Goal: Task Accomplishment & Management: Use online tool/utility

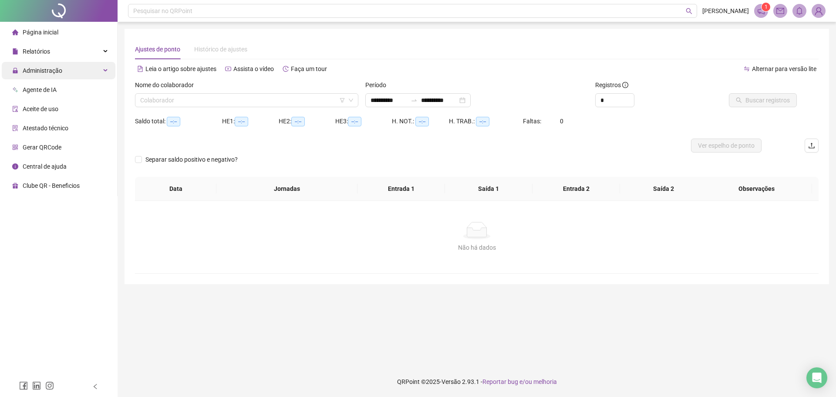
click at [91, 69] on div "Administração" at bounding box center [59, 70] width 114 height 17
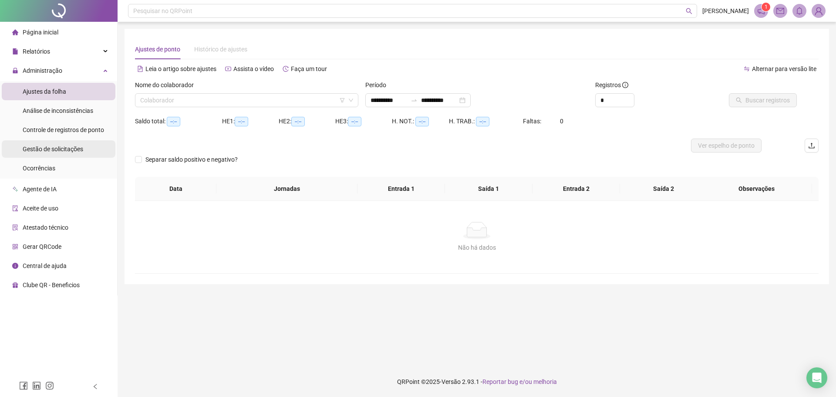
click at [49, 150] on span "Gestão de solicitações" at bounding box center [53, 148] width 61 height 7
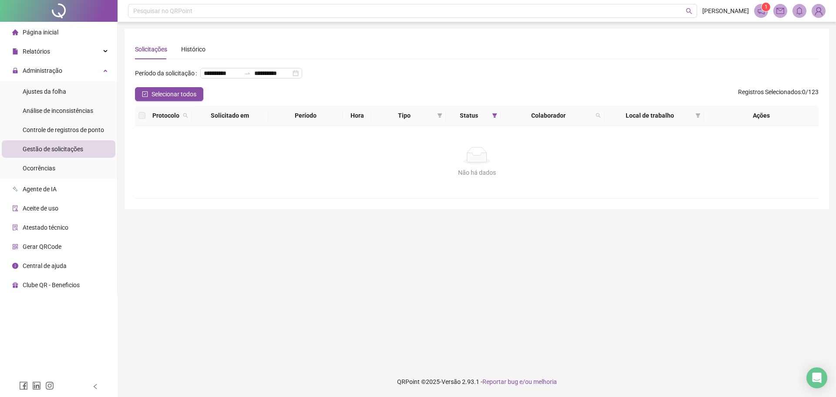
click at [48, 148] on span "Gestão de solicitações" at bounding box center [53, 148] width 61 height 7
click at [66, 90] on li "Ajustes da folha" at bounding box center [59, 91] width 114 height 17
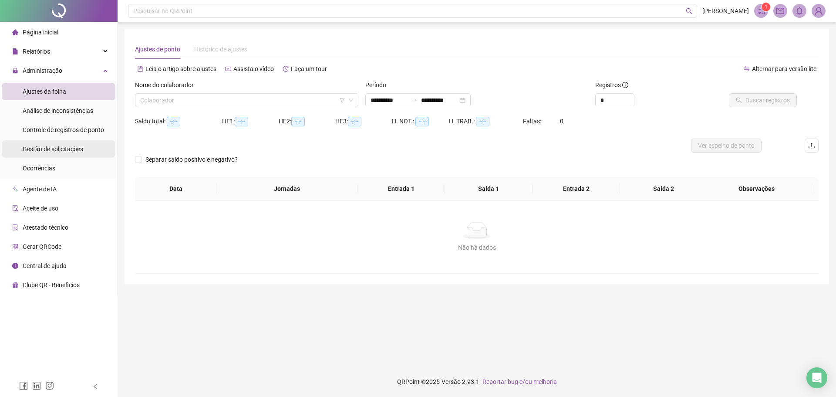
type input "**********"
click at [61, 148] on span "Gestão de solicitações" at bounding box center [53, 148] width 61 height 7
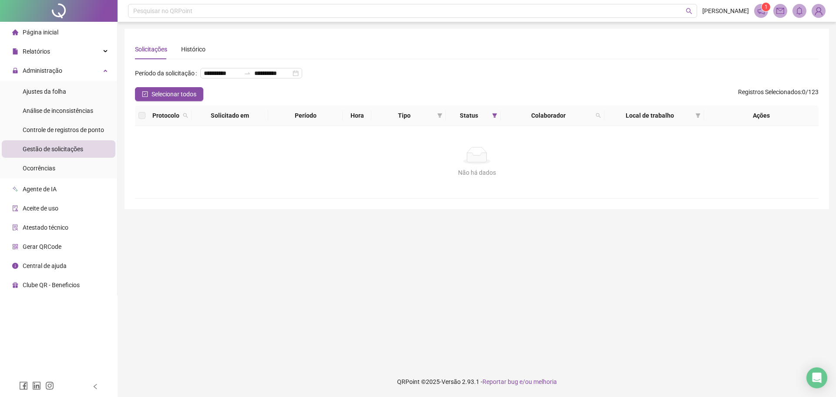
click at [363, 193] on div "Não há dados Não há dados" at bounding box center [476, 162] width 683 height 72
drag, startPoint x: 388, startPoint y: 128, endPoint x: 696, endPoint y: 141, distance: 307.6
click at [696, 141] on table "Protocolo Solicitado em Período Hora Tipo Status Colaborador Local de trabalho …" at bounding box center [476, 151] width 683 height 93
click at [671, 163] on div "Não há dados" at bounding box center [476, 155] width 662 height 17
click at [436, 122] on span at bounding box center [439, 115] width 9 height 13
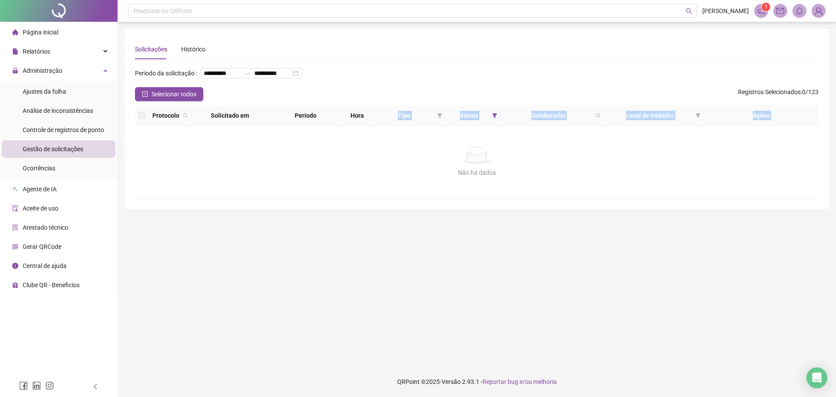
click at [514, 164] on div "Não há dados" at bounding box center [476, 155] width 662 height 17
click at [73, 87] on li "Ajustes da folha" at bounding box center [59, 91] width 114 height 17
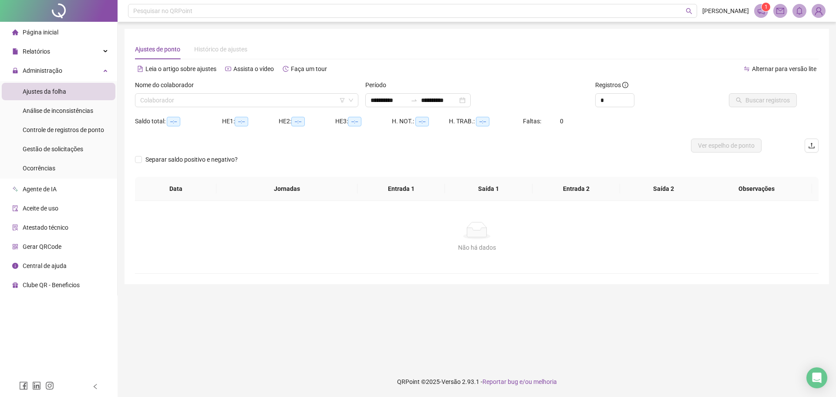
type input "**********"
click at [198, 92] on div "Nome do colaborador" at bounding box center [246, 86] width 223 height 13
click at [198, 100] on input "search" at bounding box center [242, 100] width 205 height 13
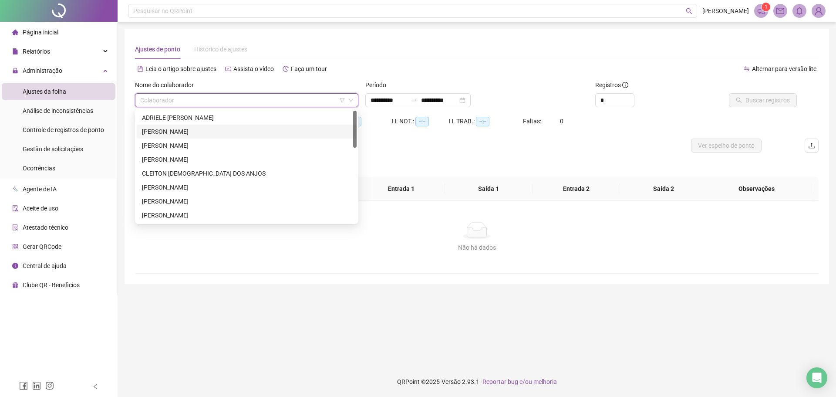
click at [182, 130] on div "[PERSON_NAME]" at bounding box center [246, 132] width 209 height 10
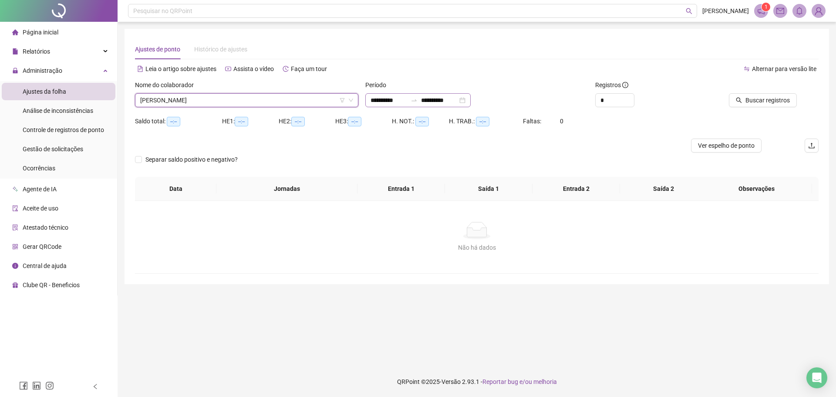
click at [471, 99] on div "**********" at bounding box center [417, 100] width 105 height 14
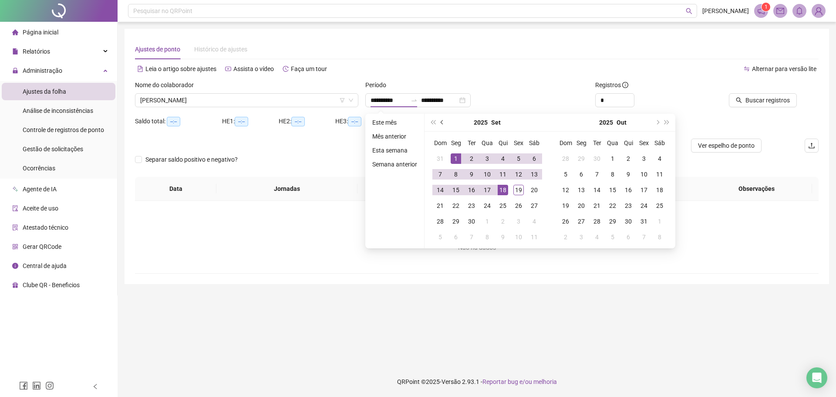
click at [439, 125] on button "prev-year" at bounding box center [442, 122] width 10 height 17
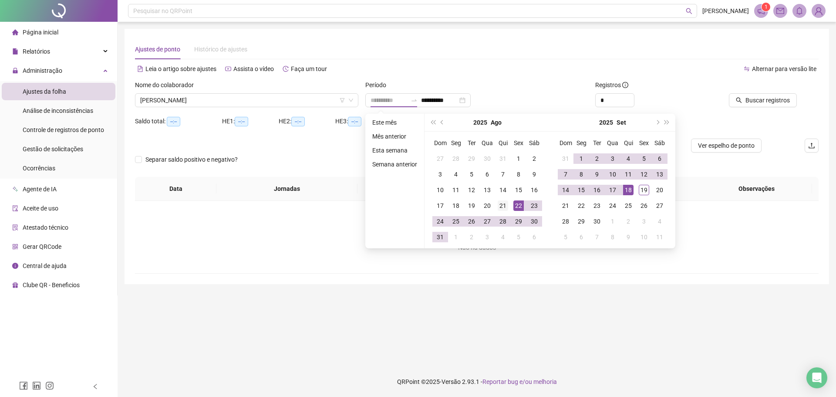
type input "**********"
click at [499, 209] on div "21" at bounding box center [503, 205] width 10 height 10
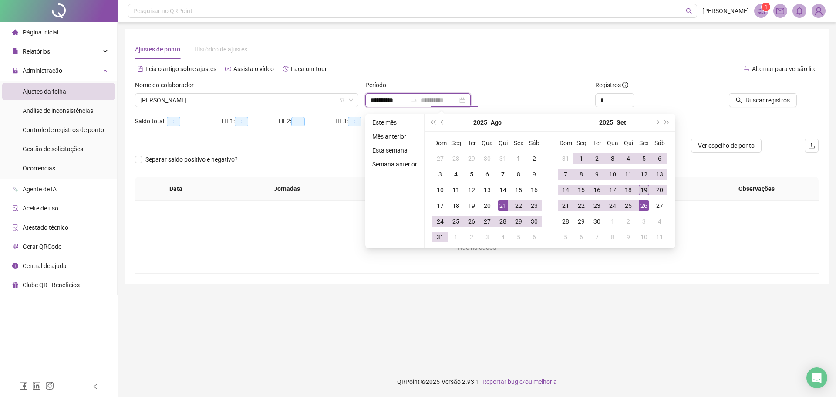
type input "**********"
click at [645, 193] on div "19" at bounding box center [644, 190] width 10 height 10
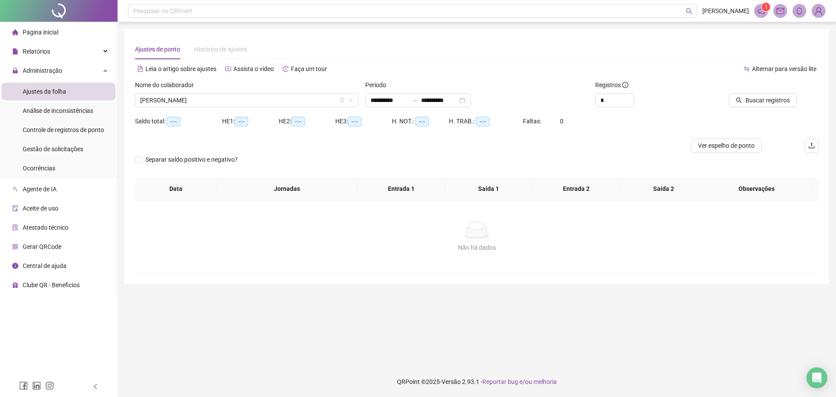
click at [742, 111] on div "Buscar registros" at bounding box center [764, 97] width 115 height 34
click at [750, 96] on span "Buscar registros" at bounding box center [767, 100] width 44 height 10
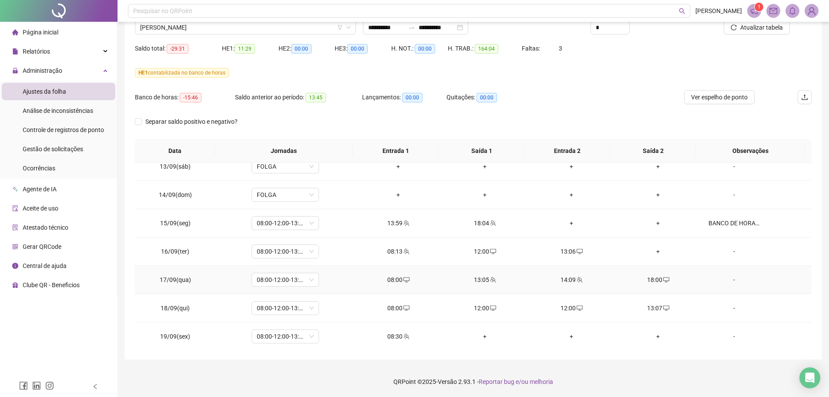
scroll to position [663, 0]
drag, startPoint x: 382, startPoint y: 255, endPoint x: 665, endPoint y: 255, distance: 283.4
click at [665, 255] on tr "16/09(ter) 08:00-12:00-13:12-18:00 08:13 12:00 13:06 + -" at bounding box center [473, 249] width 677 height 28
drag, startPoint x: 588, startPoint y: 85, endPoint x: 591, endPoint y: 94, distance: 10.2
click at [588, 85] on div "HE 1 contabilizada no banco de horas" at bounding box center [473, 78] width 677 height 24
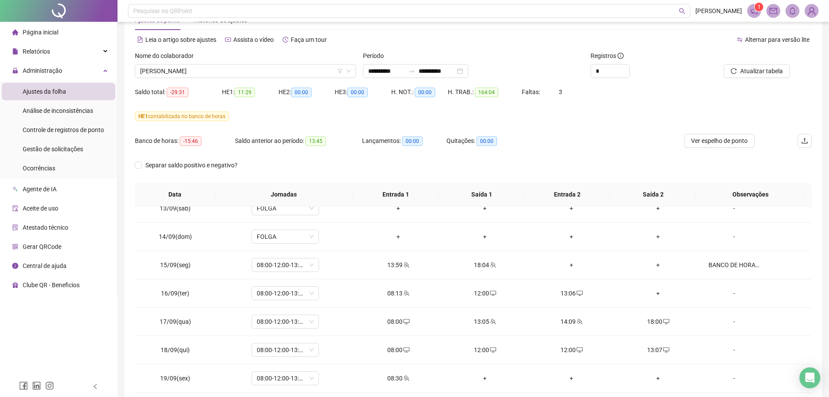
scroll to position [73, 0]
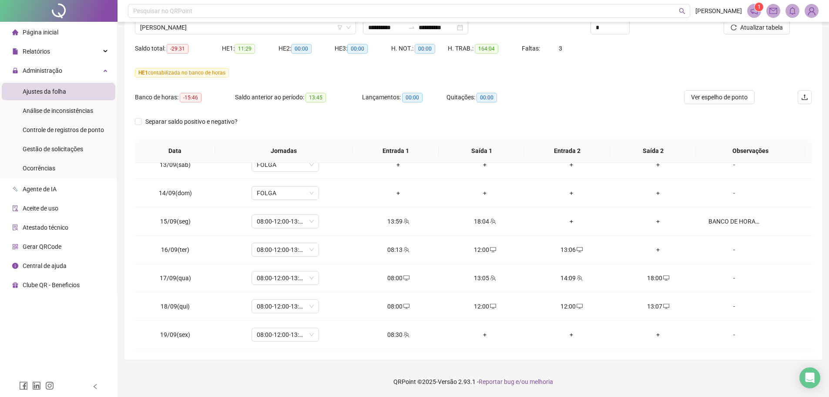
click at [601, 121] on div "Separar saldo positivo e negativo?" at bounding box center [473, 126] width 677 height 24
click at [603, 111] on div "Banco de horas: -15:46 Saldo anterior ao período: 13:45 Lançamentos: 00:00 Quit…" at bounding box center [389, 102] width 508 height 24
click at [538, 108] on div "Banco de horas: -15:46 Saldo anterior ao período: 13:45 Lançamentos: 00:00 Quit…" at bounding box center [389, 102] width 508 height 24
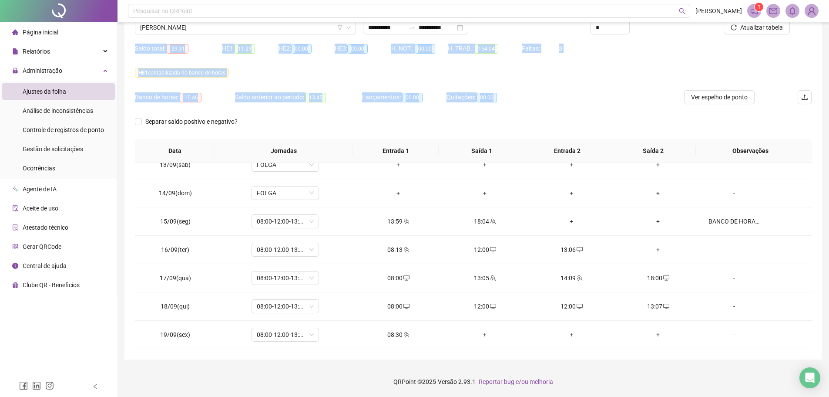
drag, startPoint x: 501, startPoint y: 102, endPoint x: 130, endPoint y: 46, distance: 375.5
click at [130, 46] on div "**********" at bounding box center [473, 157] width 698 height 403
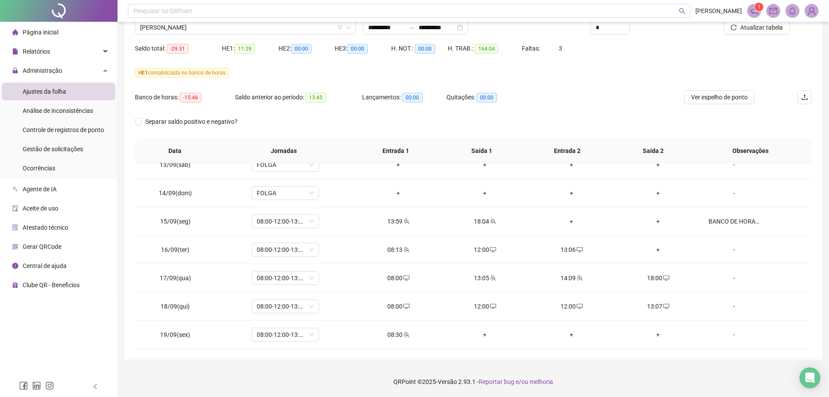
click at [489, 112] on div "Quitações: 00:00" at bounding box center [489, 102] width 84 height 24
click at [203, 31] on span "[PERSON_NAME]" at bounding box center [245, 27] width 211 height 13
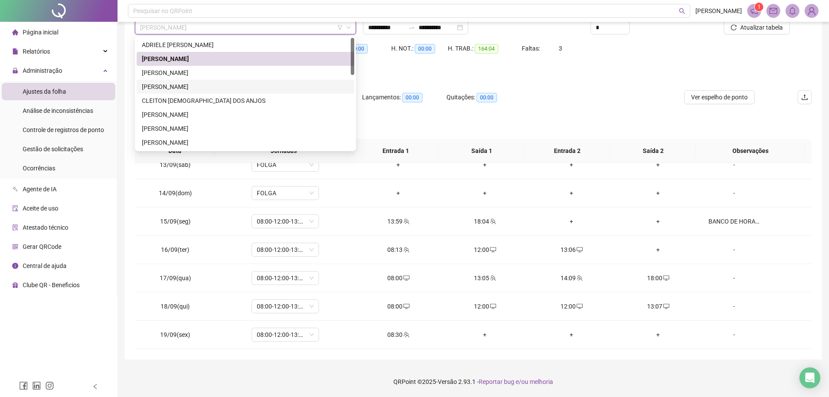
drag, startPoint x: 200, startPoint y: 87, endPoint x: 456, endPoint y: 78, distance: 256.1
click at [200, 87] on div "[PERSON_NAME]" at bounding box center [245, 87] width 207 height 10
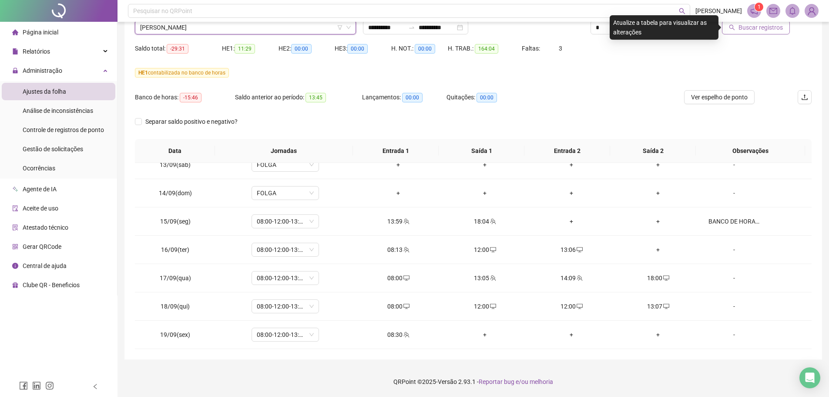
click at [762, 28] on span "Buscar registros" at bounding box center [761, 28] width 44 height 10
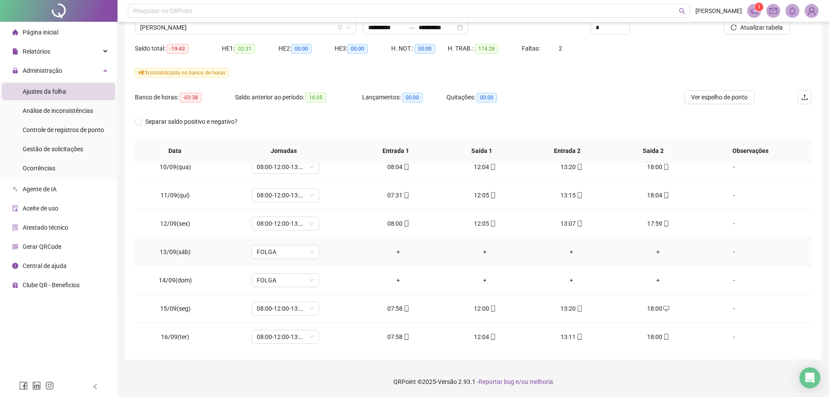
scroll to position [663, 0]
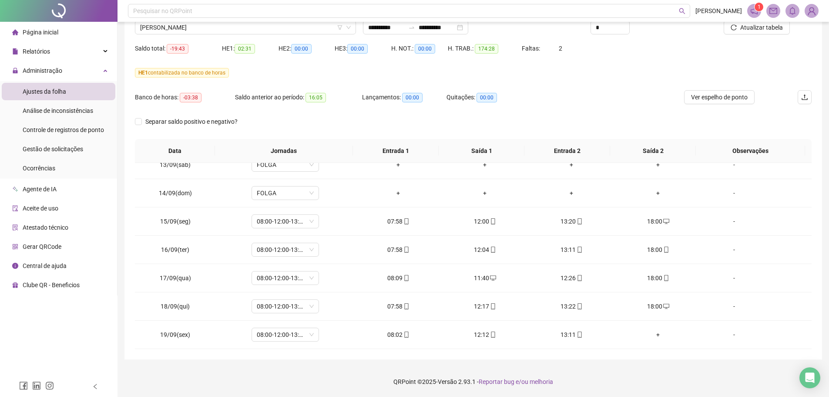
click at [615, 375] on footer "QRPoint © 2025 - Versão 2.93.1 - Reportar bug e/ou melhoria" at bounding box center [474, 381] width 712 height 30
click at [606, 140] on th "Entrada 2" at bounding box center [568, 151] width 86 height 24
click at [605, 141] on th "Entrada 2" at bounding box center [568, 151] width 86 height 24
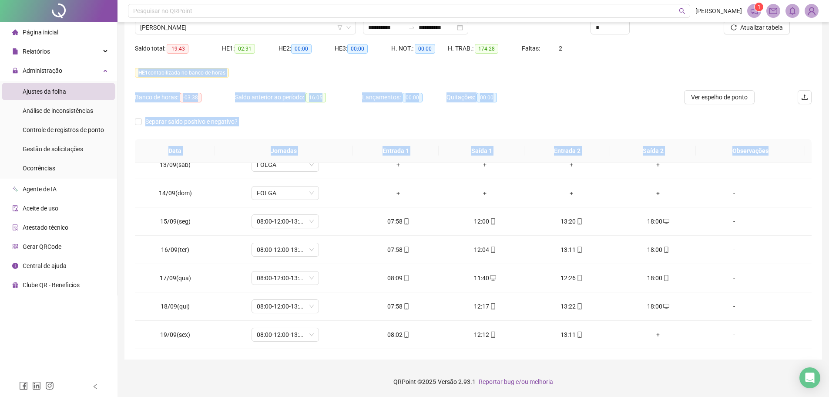
drag, startPoint x: 775, startPoint y: 151, endPoint x: 130, endPoint y: 90, distance: 648.4
click at [130, 90] on div "**********" at bounding box center [473, 157] width 698 height 403
click at [555, 104] on div "Banco de horas: -03:38 Saldo anterior ao período: 16:05 Lançamentos: 00:00 Quit…" at bounding box center [389, 102] width 508 height 24
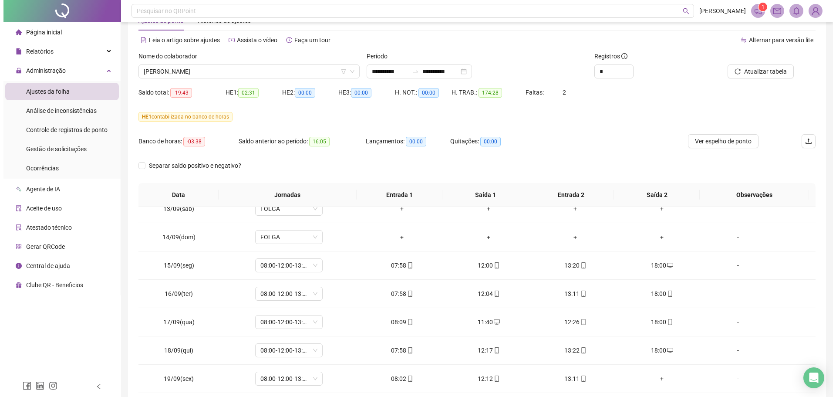
scroll to position [0, 0]
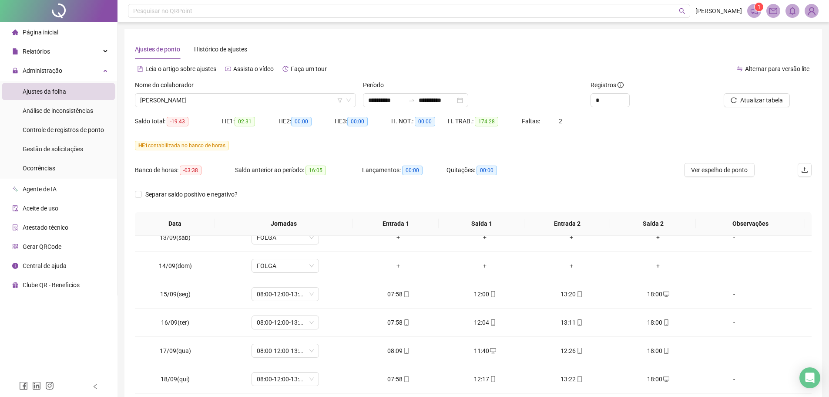
click at [582, 168] on div "Banco de horas: -03:38 Saldo anterior ao período: 16:05 Lançamentos: 00:00 Quit…" at bounding box center [389, 175] width 508 height 24
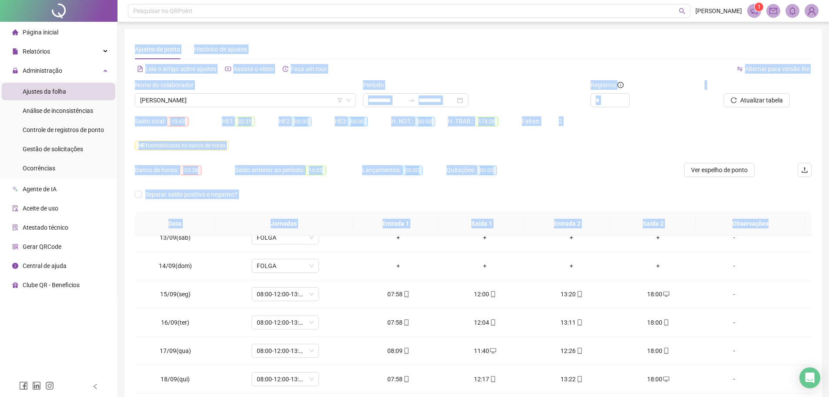
drag, startPoint x: 764, startPoint y: 224, endPoint x: 129, endPoint y: 37, distance: 662.4
click at [129, 37] on div "**********" at bounding box center [473, 230] width 698 height 403
click at [605, 144] on div "HE 1 contabilizada no banco de horas" at bounding box center [473, 146] width 677 height 10
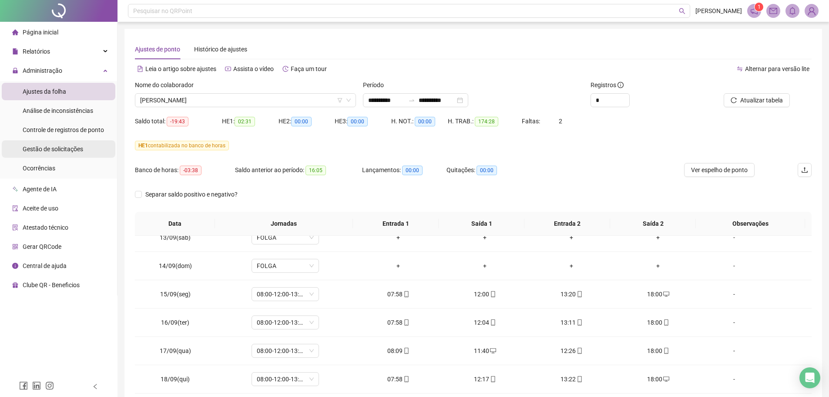
click at [49, 157] on div "Gestão de solicitações" at bounding box center [53, 148] width 61 height 17
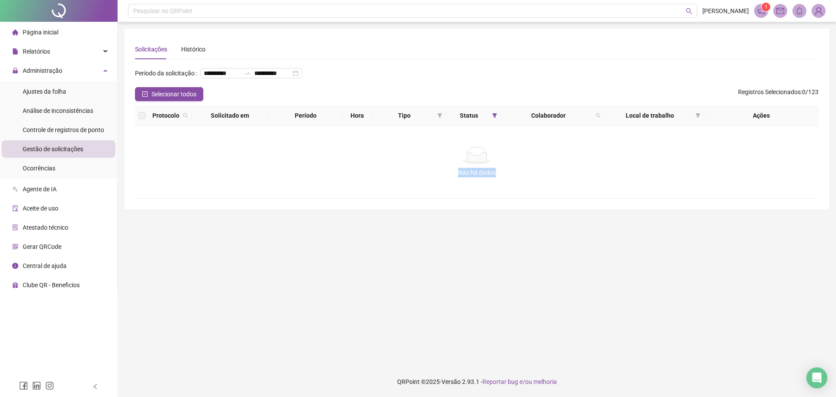
drag, startPoint x: 509, startPoint y: 189, endPoint x: 544, endPoint y: 192, distance: 34.9
click at [546, 177] on div "Não há dados" at bounding box center [476, 173] width 662 height 10
click at [543, 192] on div "Não há dados Não há dados" at bounding box center [476, 162] width 683 height 72
click at [72, 81] on ul "Ajustes da folha Análise de inconsistências Controle de registros de ponto Gest…" at bounding box center [58, 130] width 117 height 98
click at [81, 96] on li "Ajustes da folha" at bounding box center [59, 91] width 114 height 17
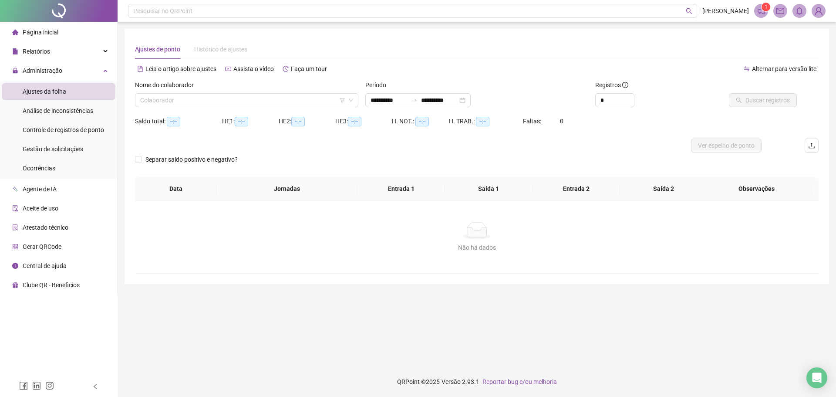
type input "**********"
